Goal: Information Seeking & Learning: Learn about a topic

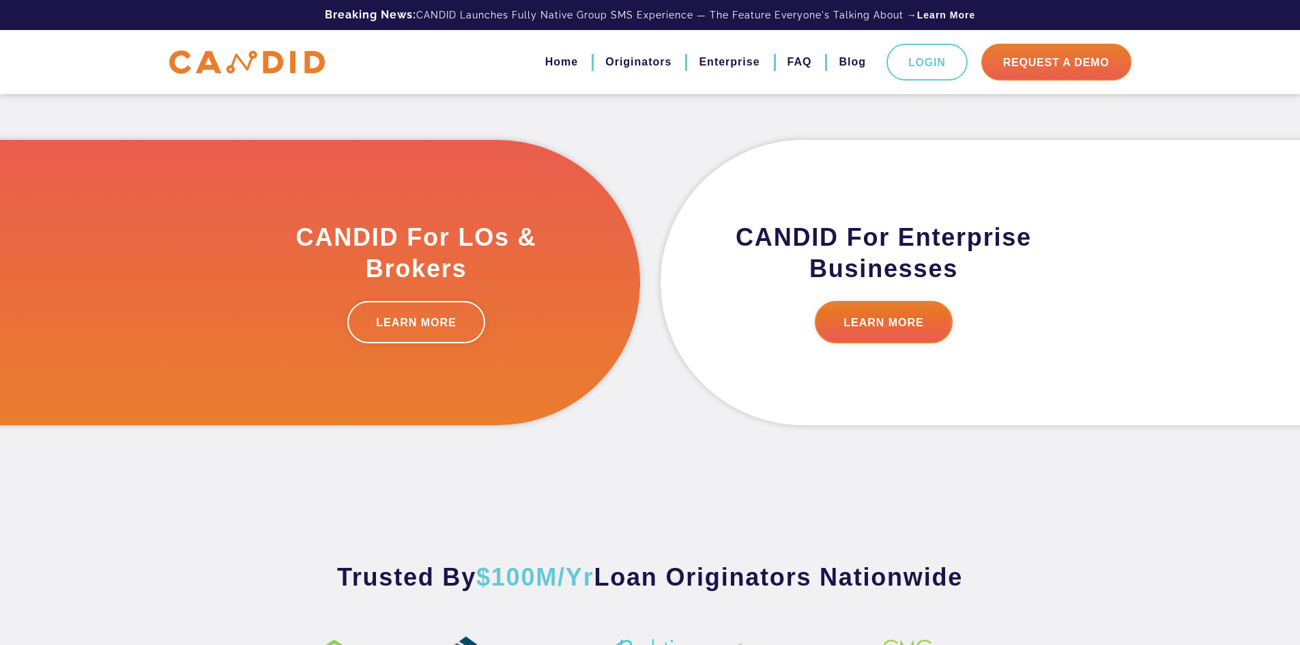
scroll to position [410, 0]
click at [427, 325] on link "LEARN MORE" at bounding box center [416, 321] width 138 height 42
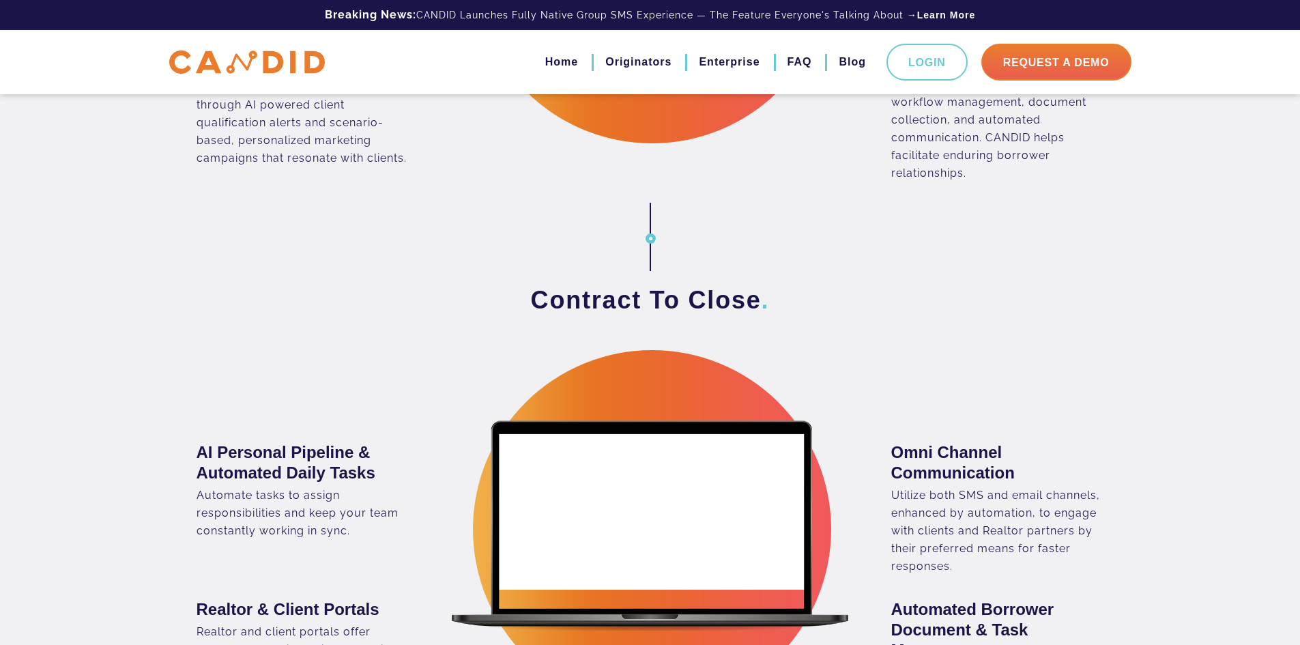
scroll to position [1433, 0]
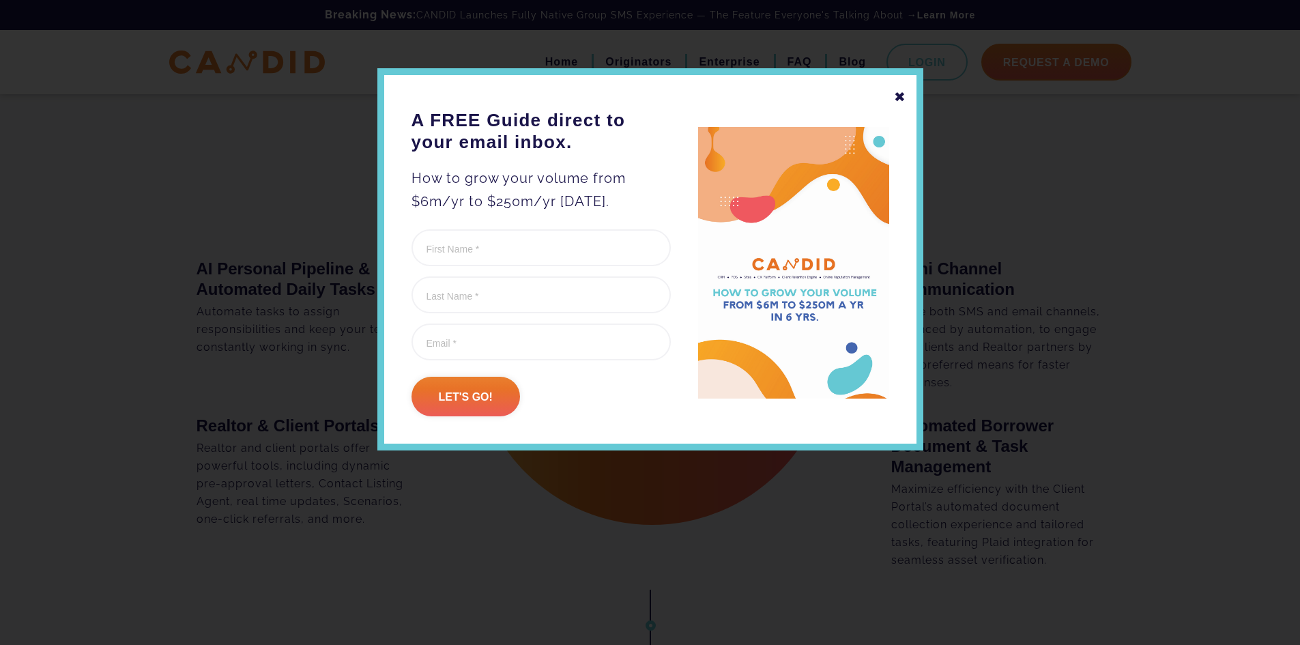
click at [896, 96] on div "✖" at bounding box center [900, 96] width 12 height 23
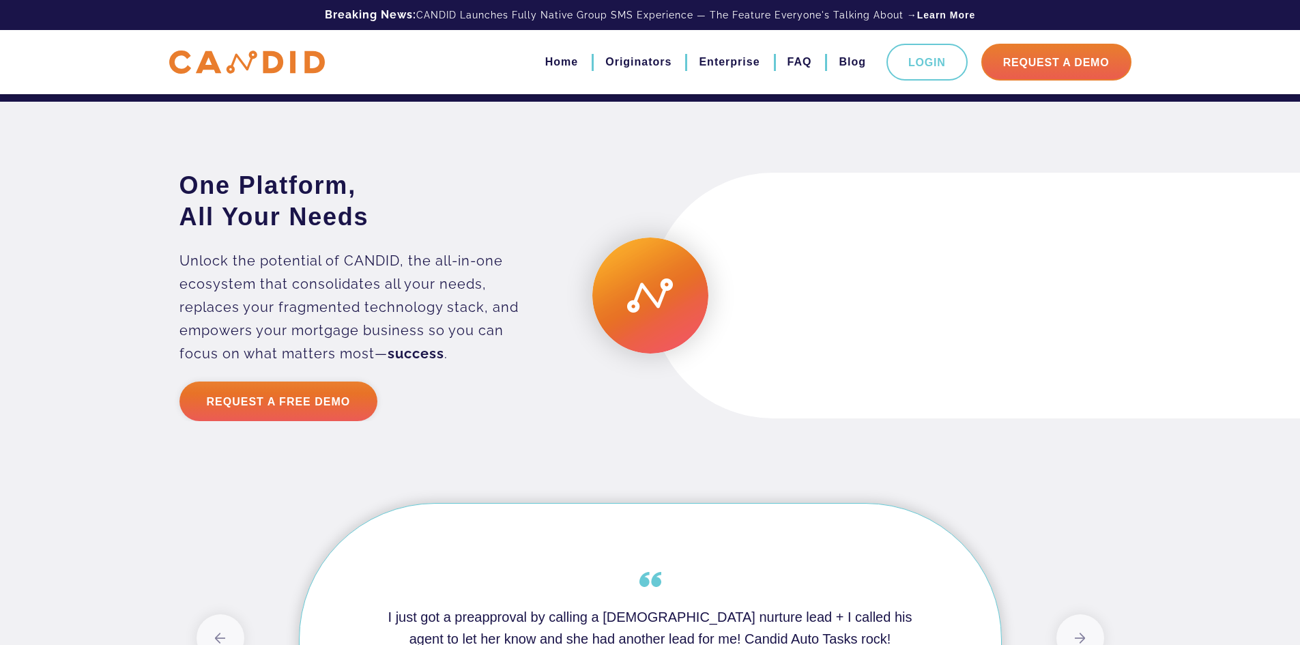
scroll to position [3348, 0]
